Goal: Check status: Check status

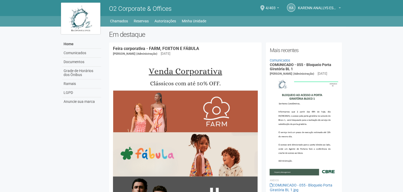
click at [179, 23] on li "Autorizações" at bounding box center [168, 20] width 27 height 7
click at [174, 23] on link "Autorizações" at bounding box center [166, 20] width 22 height 7
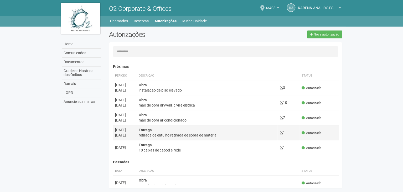
click at [235, 135] on div "retirada de entulho retirada de sobra de material" at bounding box center [207, 134] width 137 height 5
